Goal: Use online tool/utility: Utilize a website feature to perform a specific function

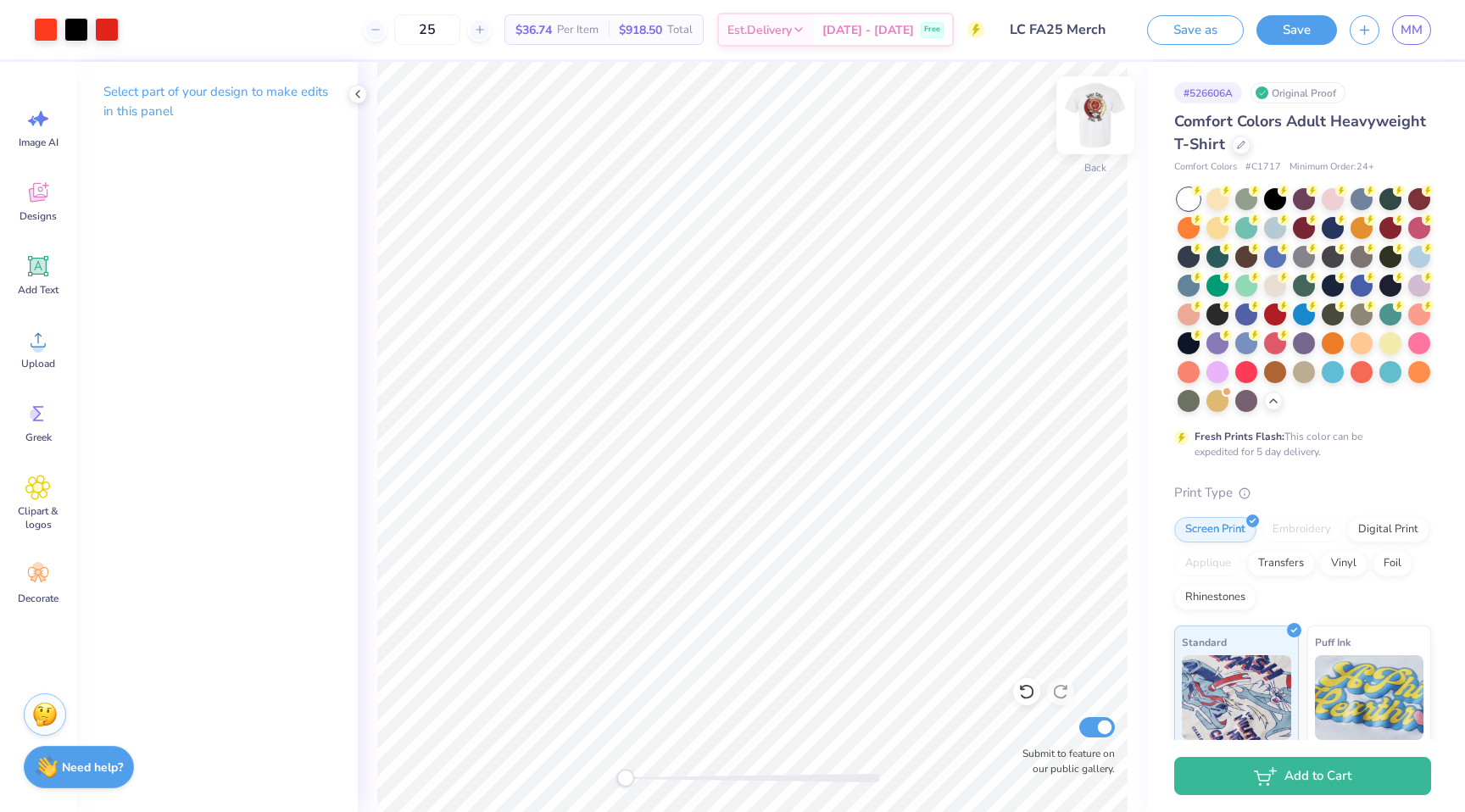
click at [1088, 121] on img at bounding box center [1095, 115] width 68 height 68
click at [1087, 121] on img at bounding box center [1095, 115] width 34 height 34
click at [1090, 112] on img at bounding box center [1095, 115] width 68 height 68
click at [1088, 122] on img at bounding box center [1095, 115] width 68 height 68
click at [1075, 130] on img at bounding box center [1095, 115] width 68 height 68
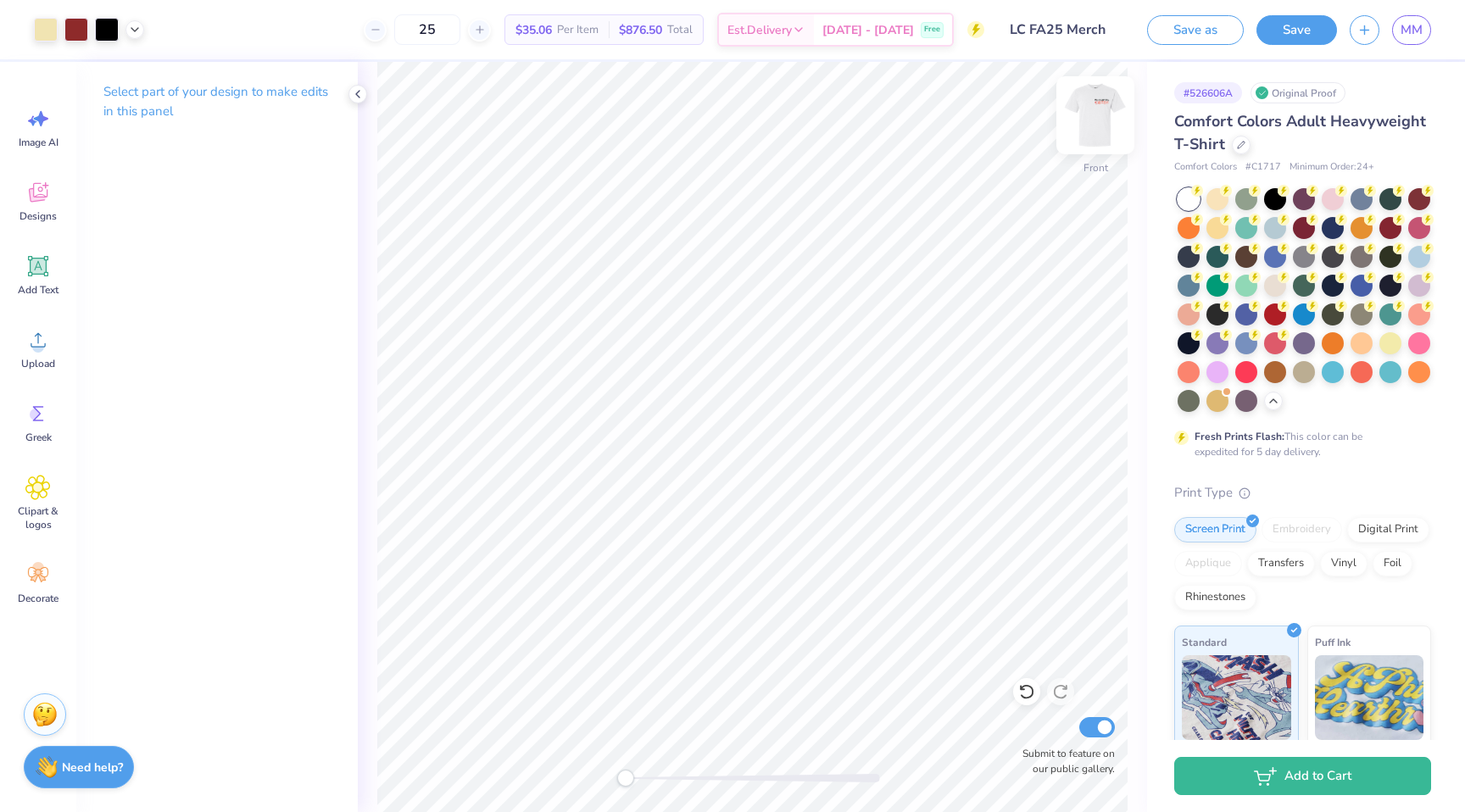
click at [1094, 118] on img at bounding box center [1095, 115] width 68 height 68
click at [1093, 113] on img at bounding box center [1095, 115] width 68 height 68
click at [1112, 115] on img at bounding box center [1095, 115] width 68 height 68
click at [1095, 127] on img at bounding box center [1095, 115] width 68 height 68
click at [1107, 119] on img at bounding box center [1095, 115] width 68 height 68
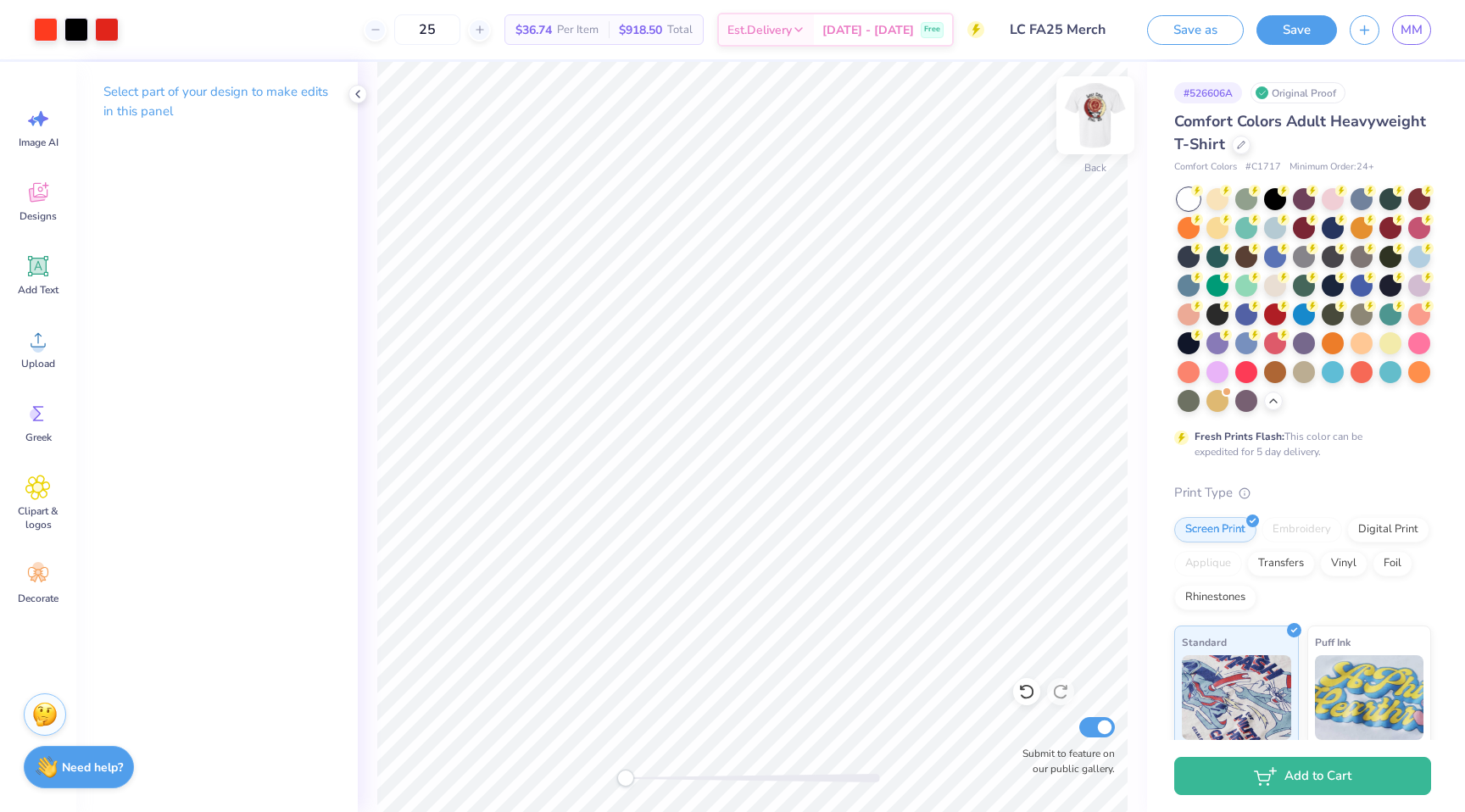
click at [1094, 115] on img at bounding box center [1095, 115] width 68 height 68
click at [1109, 117] on img at bounding box center [1095, 115] width 68 height 68
click at [1114, 118] on img at bounding box center [1095, 115] width 68 height 68
click at [1125, 118] on img at bounding box center [1095, 115] width 68 height 68
click at [1094, 115] on img at bounding box center [1095, 115] width 68 height 68
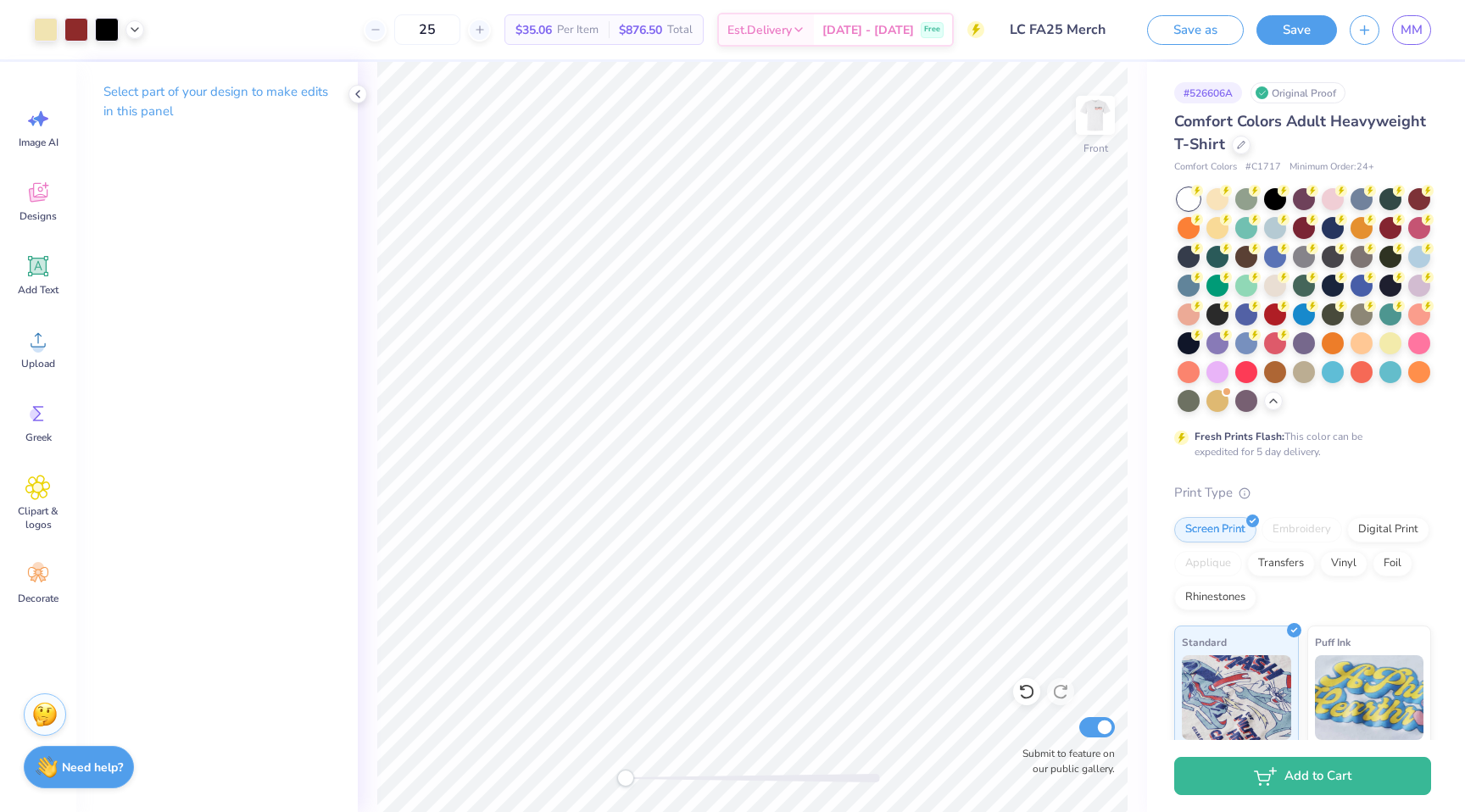
click at [1094, 115] on img at bounding box center [1095, 115] width 34 height 34
